Goal: Task Accomplishment & Management: Manage account settings

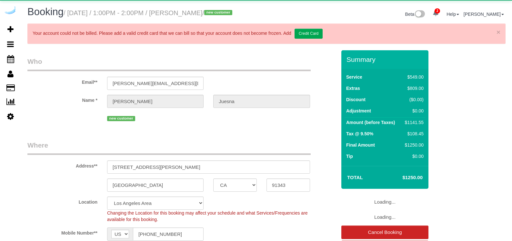
select select "CA"
select select "7"
select select "spot1"
select select "number:9"
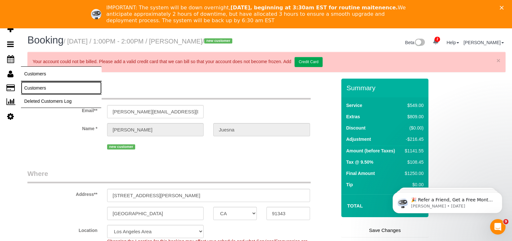
click at [33, 87] on link "Customers" at bounding box center [61, 88] width 81 height 13
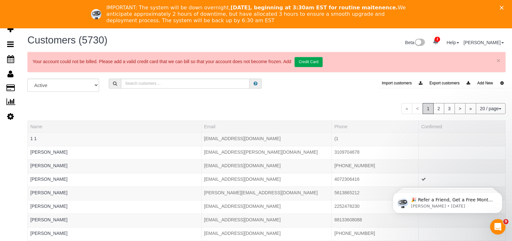
click at [503, 8] on polygon "Close" at bounding box center [501, 8] width 4 height 4
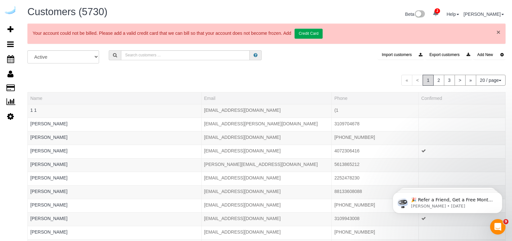
click at [499, 33] on link "×" at bounding box center [498, 32] width 4 height 7
